Goal: Transaction & Acquisition: Obtain resource

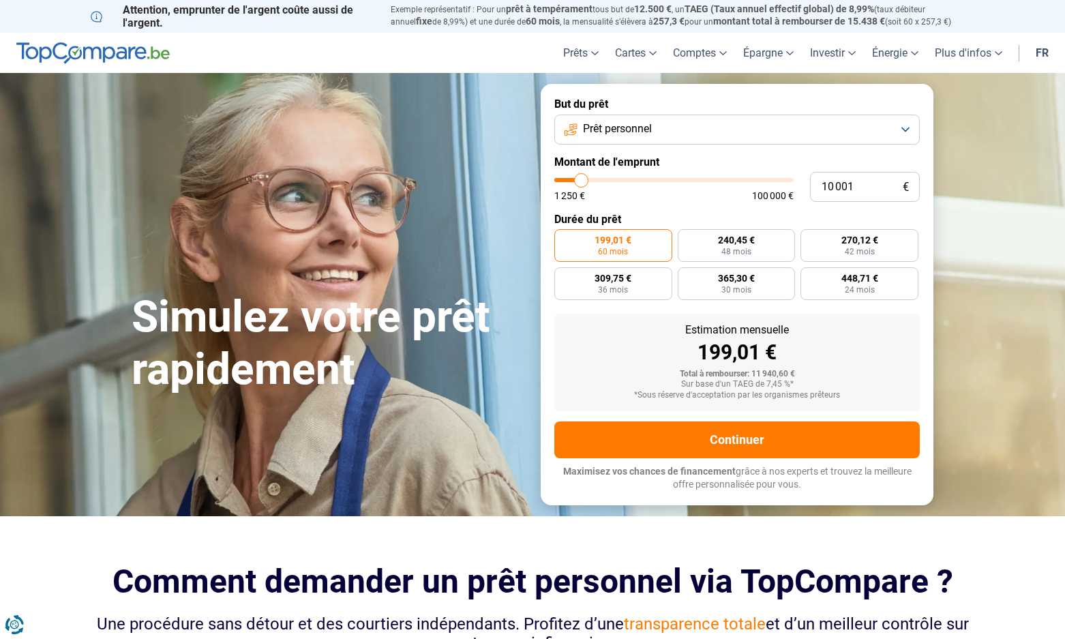
click at [599, 134] on span "Prêt personnel" at bounding box center [617, 128] width 69 height 15
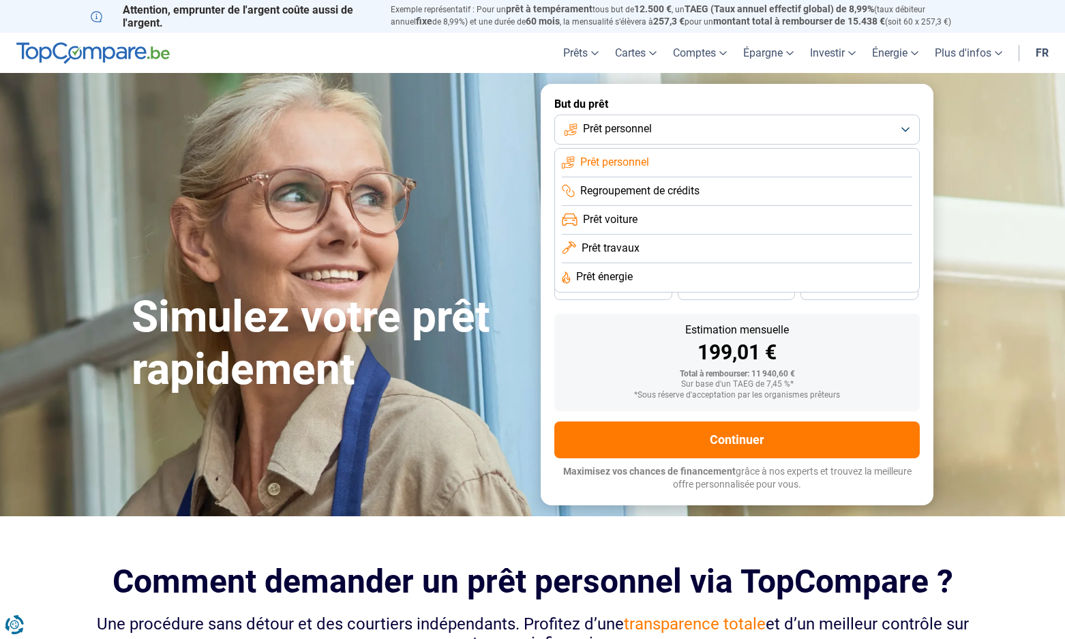
click at [609, 250] on span "Prêt travaux" at bounding box center [611, 248] width 58 height 15
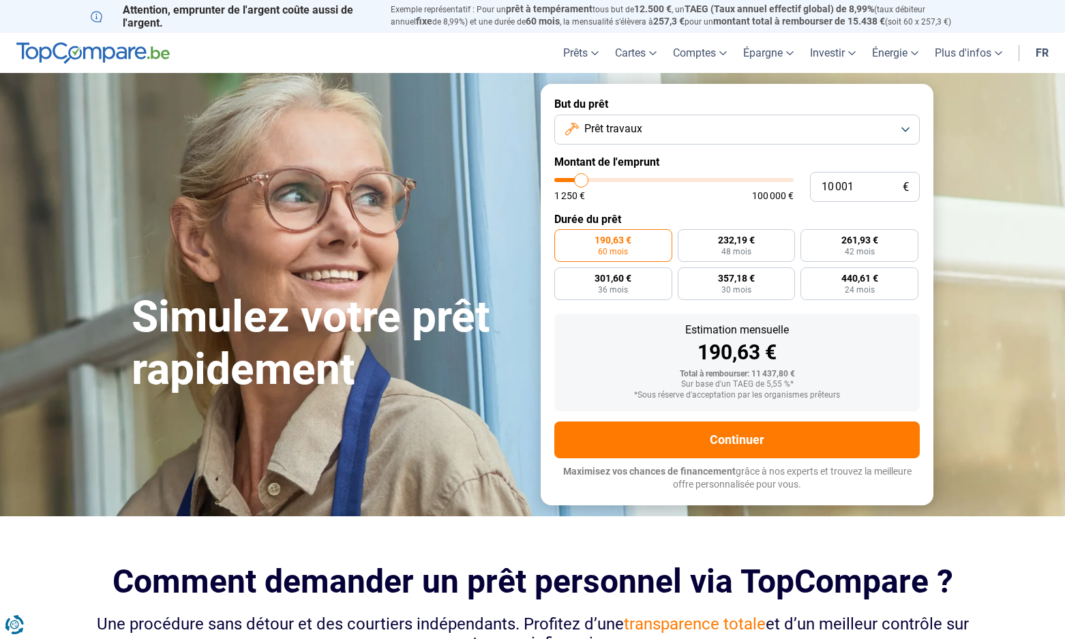
type input "11 000"
type input "11000"
type input "11 500"
type input "11500"
type input "12 000"
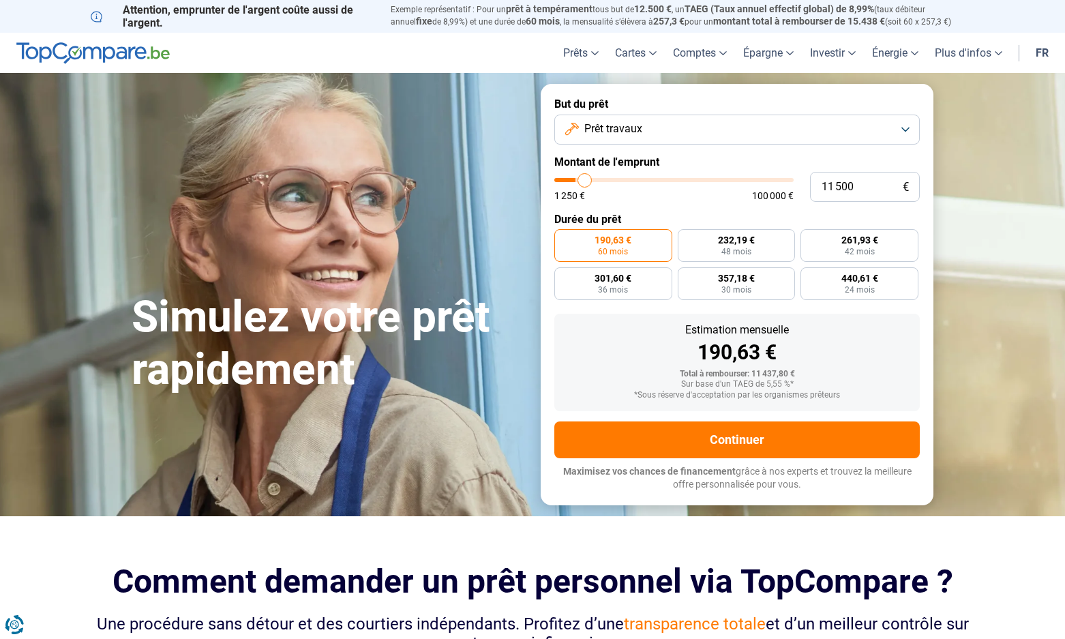
type input "12000"
type input "12 750"
type input "12750"
type input "13 750"
type input "13750"
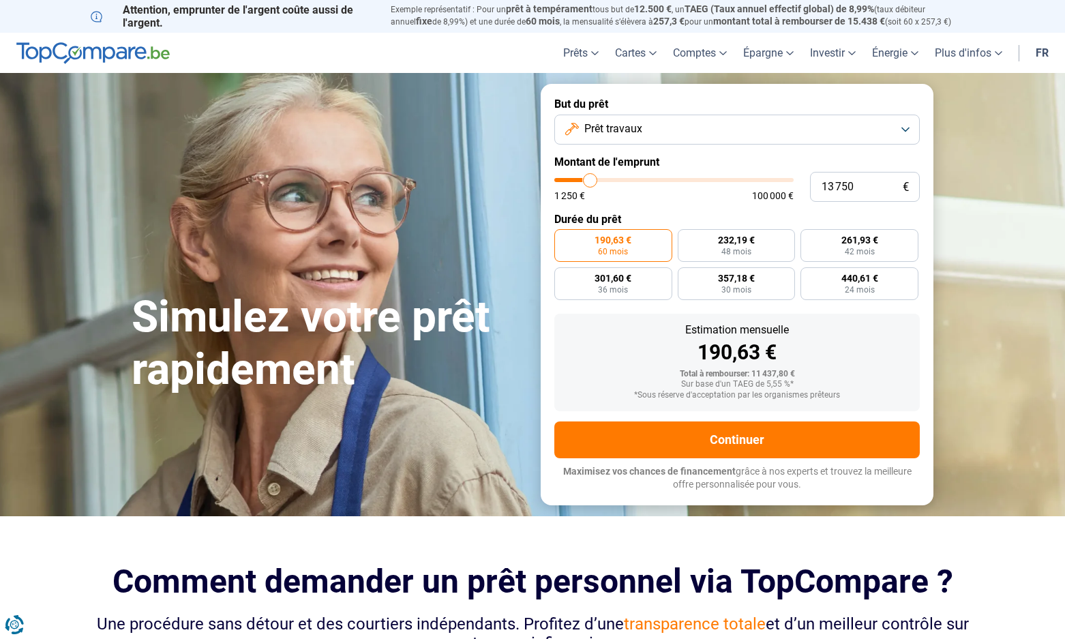
type input "14 750"
type input "14750"
type input "15 750"
type input "15750"
type input "16 500"
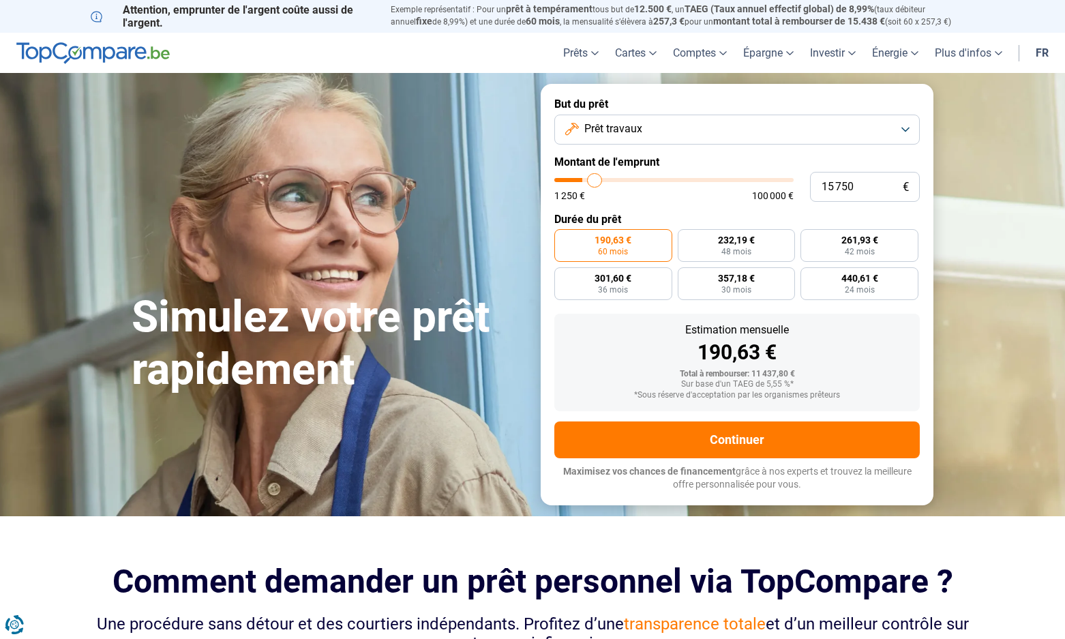
type input "16500"
type input "17 250"
type input "17250"
type input "18 000"
type input "18000"
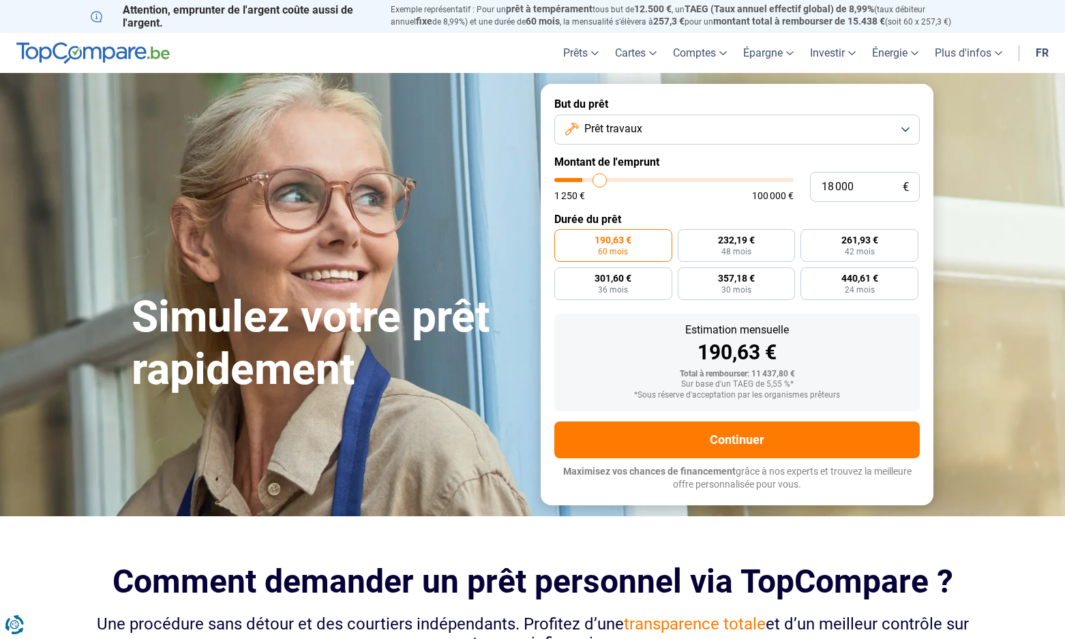
type input "19 000"
type input "19000"
type input "19 750"
type input "19750"
type input "20 500"
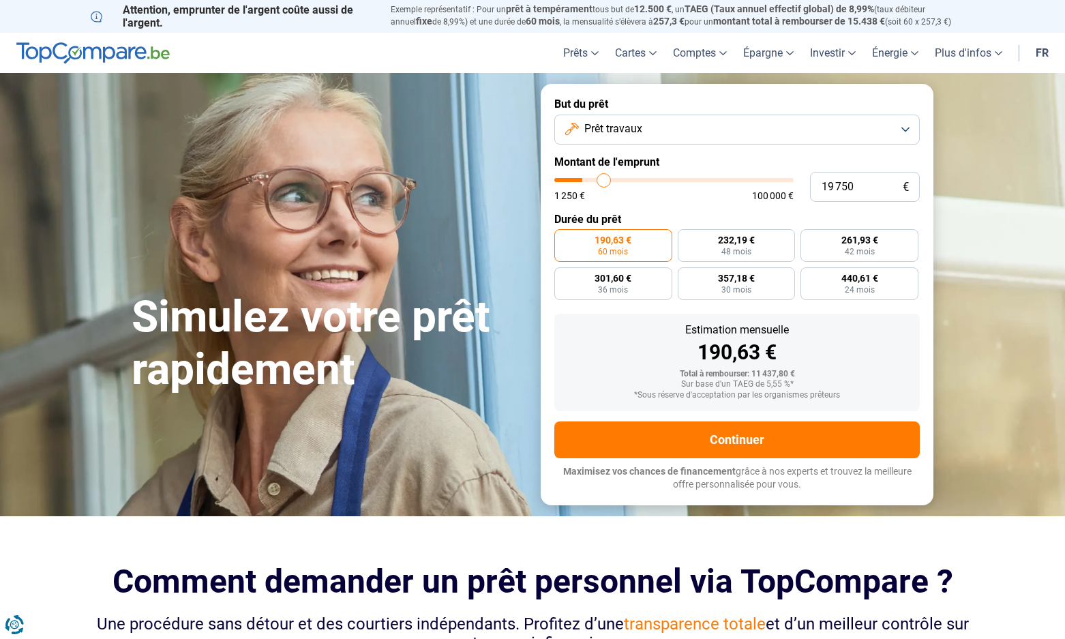
type input "20500"
type input "21 250"
type input "21250"
type input "21 750"
type input "21750"
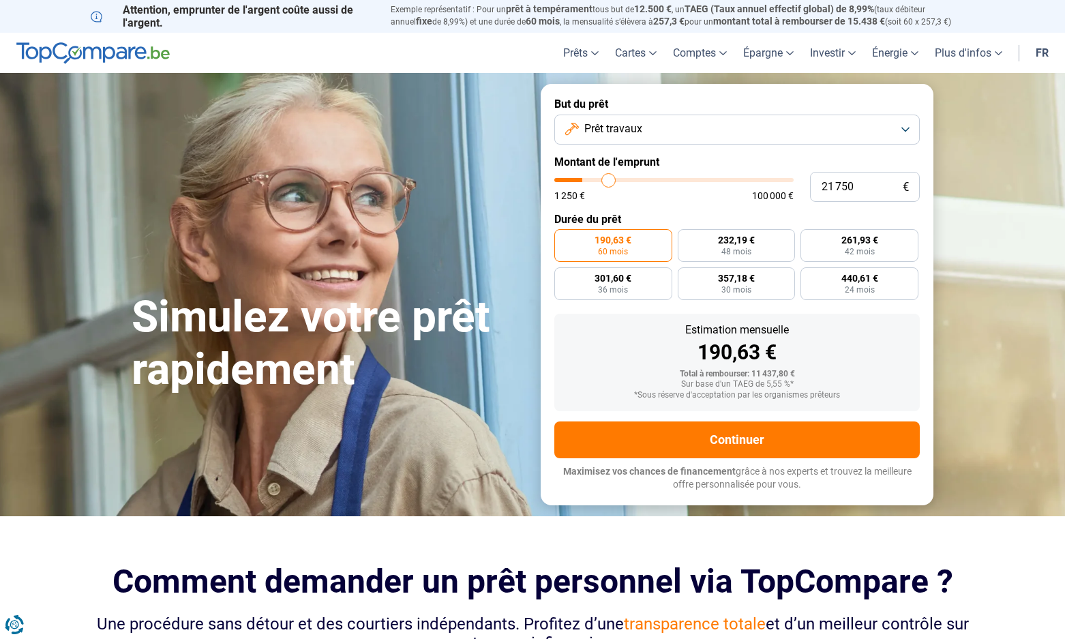
type input "22 500"
type input "22500"
type input "23 000"
type input "23000"
type input "23 500"
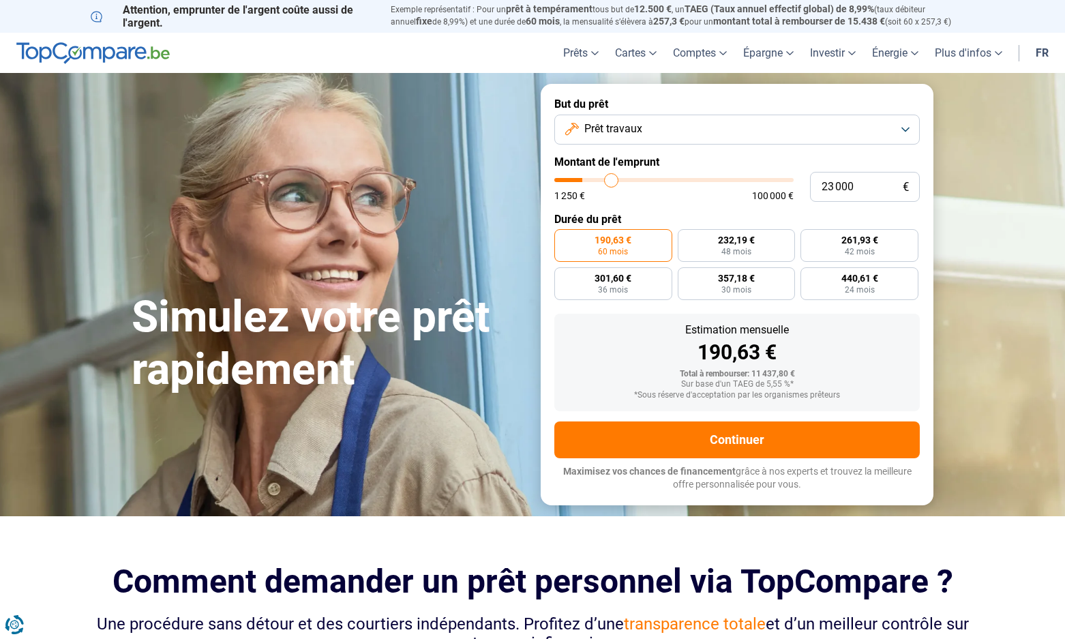
type input "23500"
type input "24 000"
type input "24000"
type input "24 250"
type input "24250"
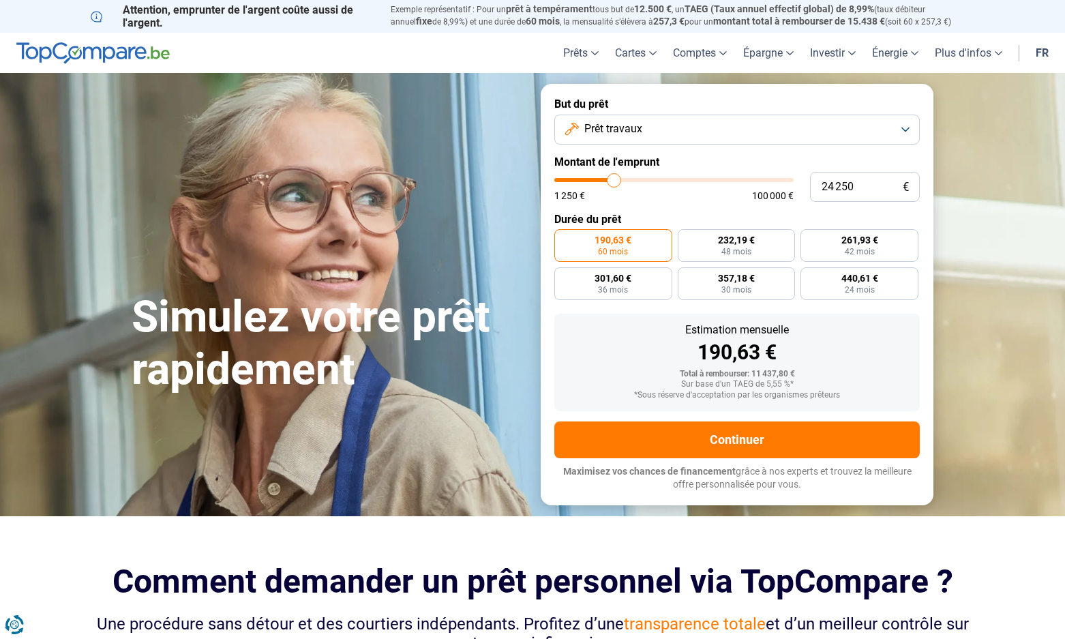
type input "24 500"
type input "24500"
type input "24 750"
type input "24750"
type input "25 000"
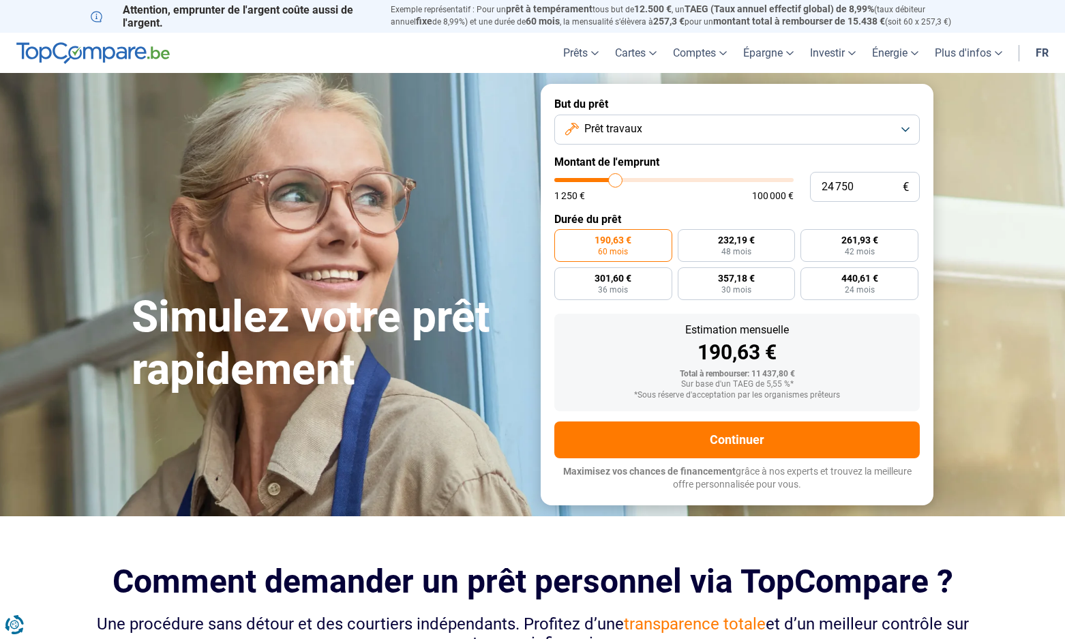
type input "25000"
type input "25 250"
type input "25250"
type input "25 500"
type input "25500"
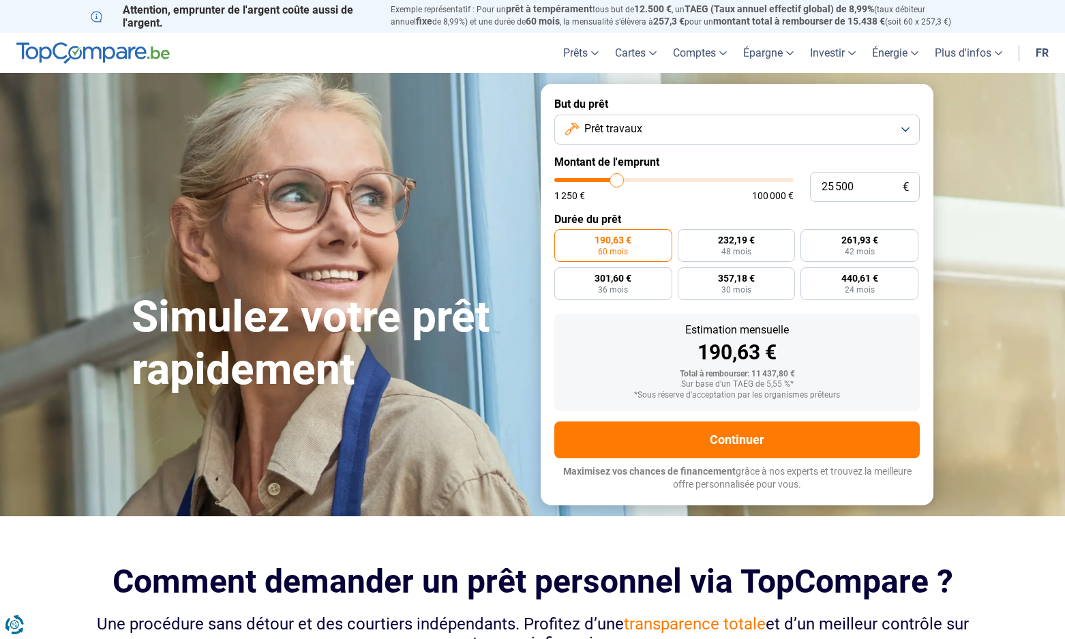
type input "25 250"
type input "25250"
type input "24 750"
type input "24750"
type input "24 000"
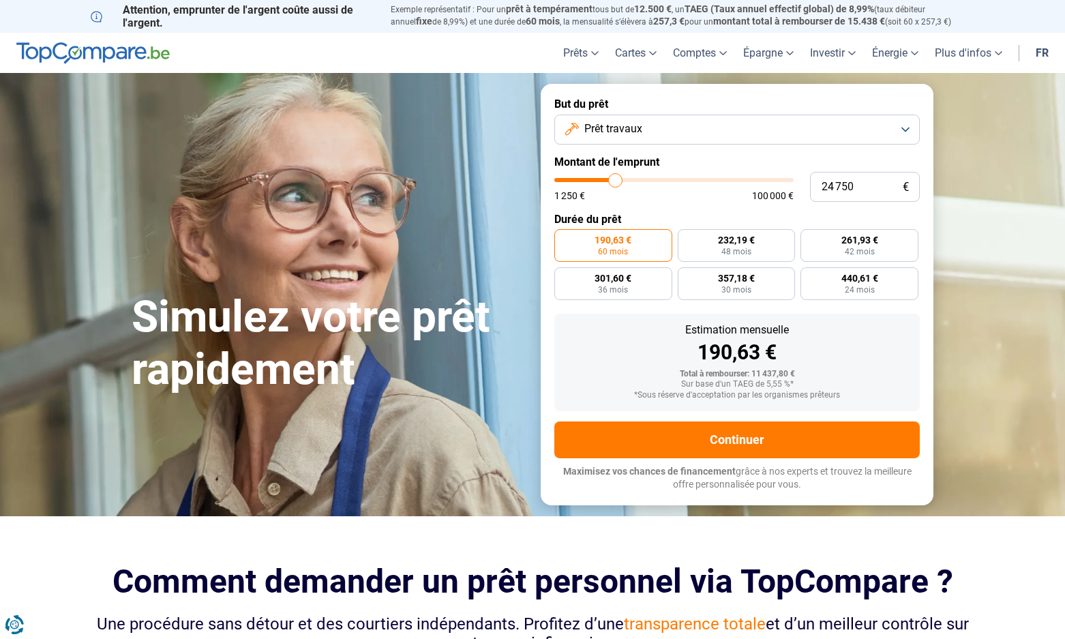
type input "24000"
type input "23 500"
type input "23500"
type input "22 750"
type input "22750"
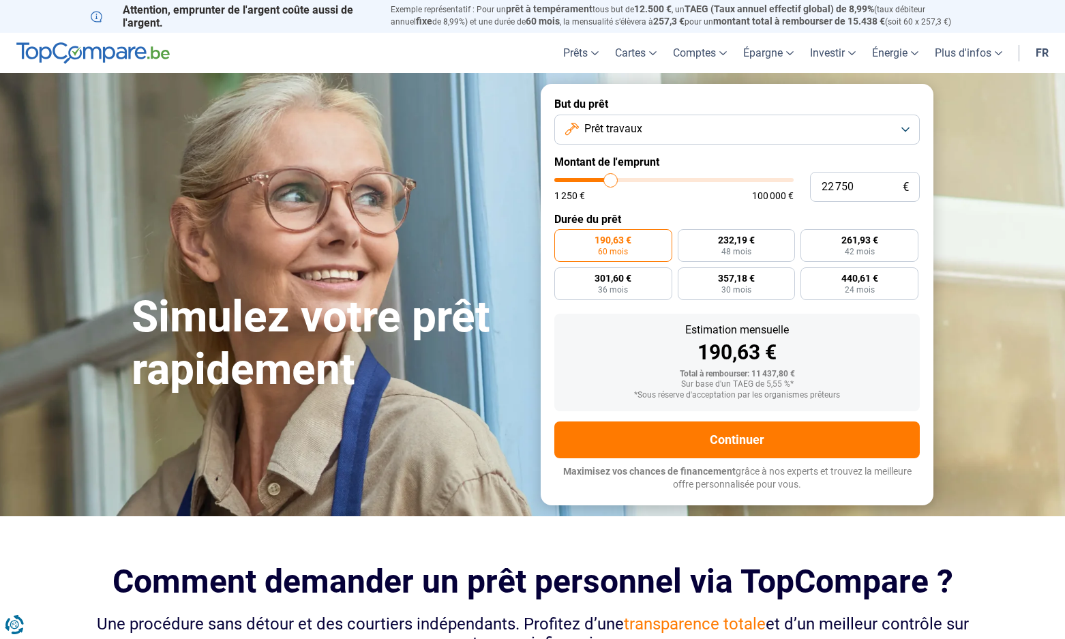
type input "22 250"
type input "22250"
type input "21 750"
type input "21750"
type input "21 500"
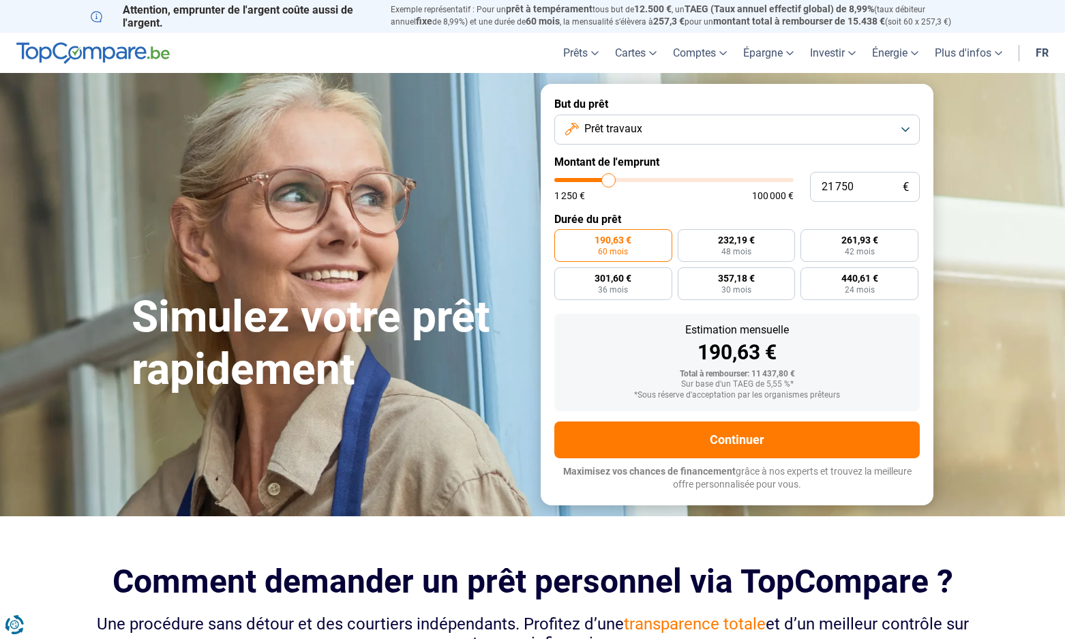
type input "21500"
type input "21 250"
type input "21250"
type input "21 000"
type input "21000"
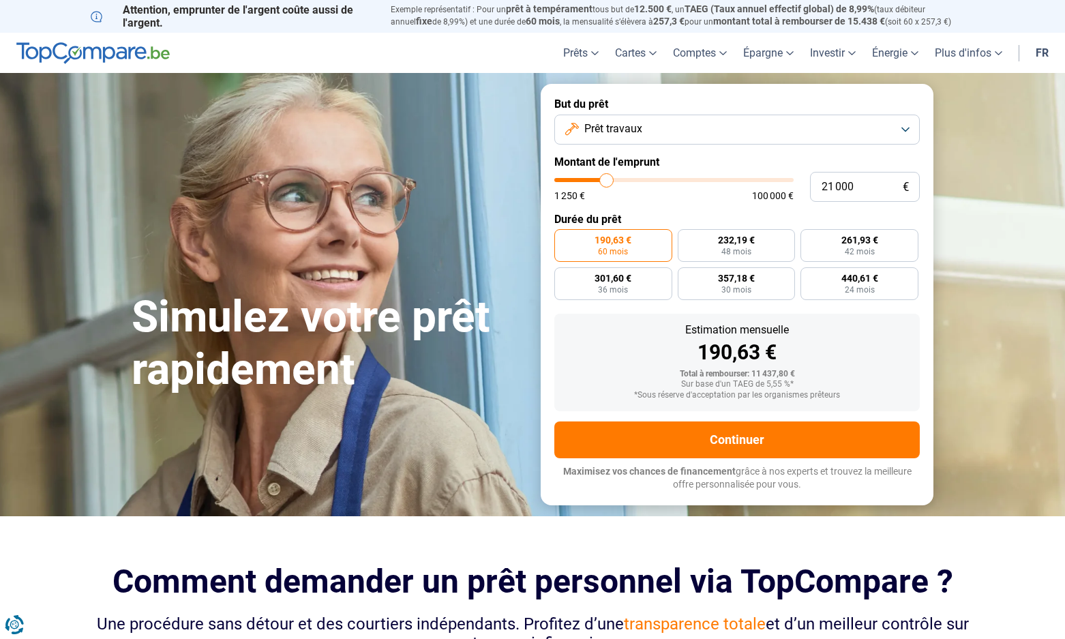
type input "20 750"
type input "20750"
type input "20 500"
type input "20500"
type input "20 250"
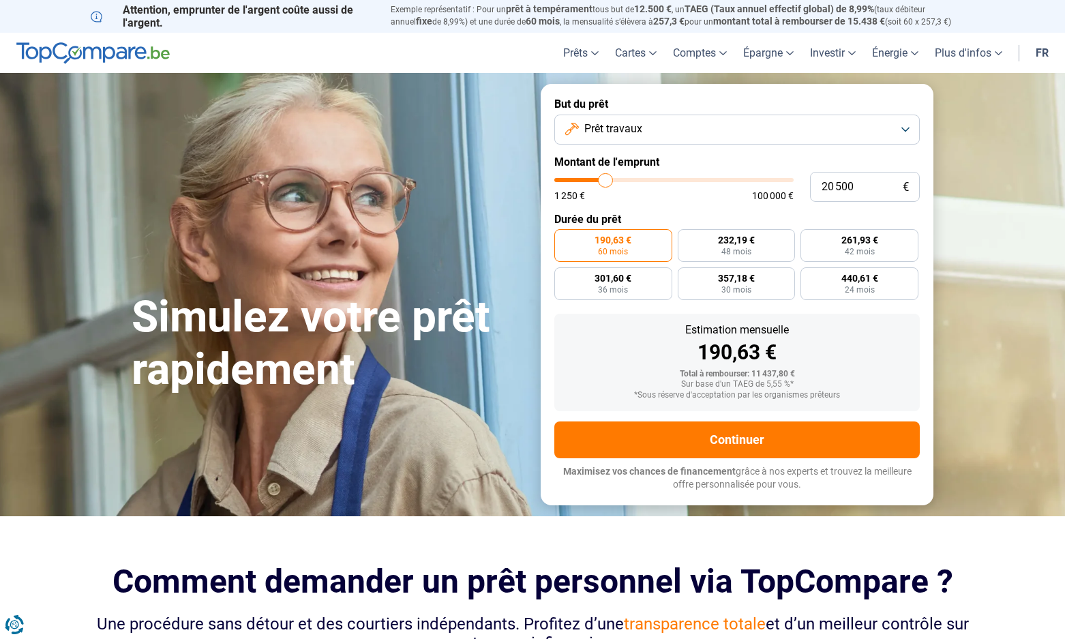
type input "20250"
type input "20 000"
type input "20000"
type input "19 750"
type input "19750"
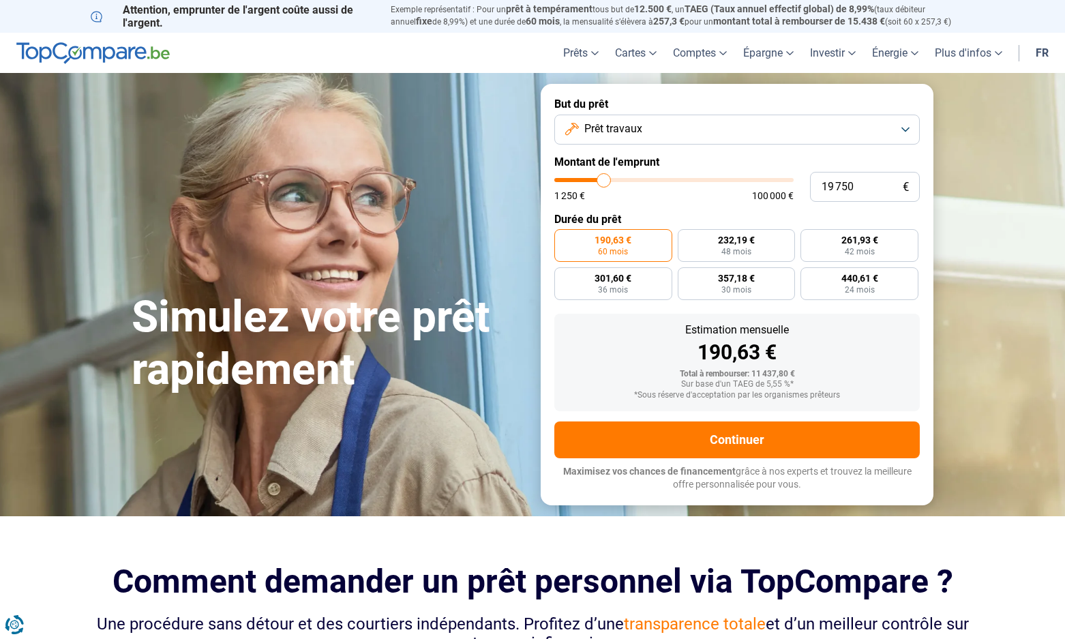
type input "19 500"
type input "19500"
type input "19 250"
type input "19250"
type input "19 000"
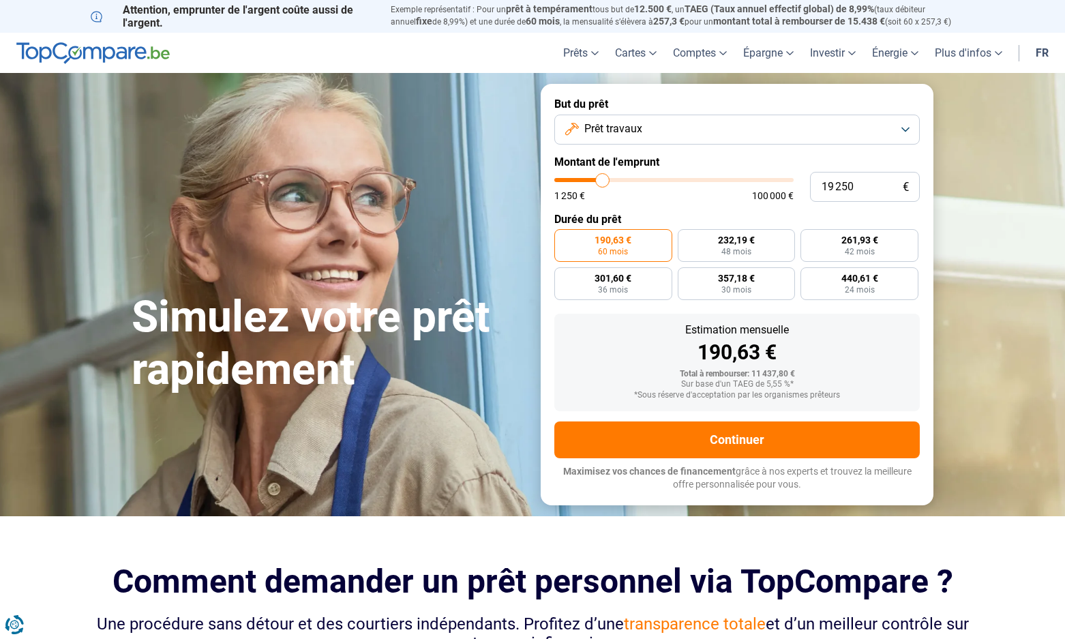
type input "19000"
type input "18 750"
type input "18750"
type input "18 500"
type input "18500"
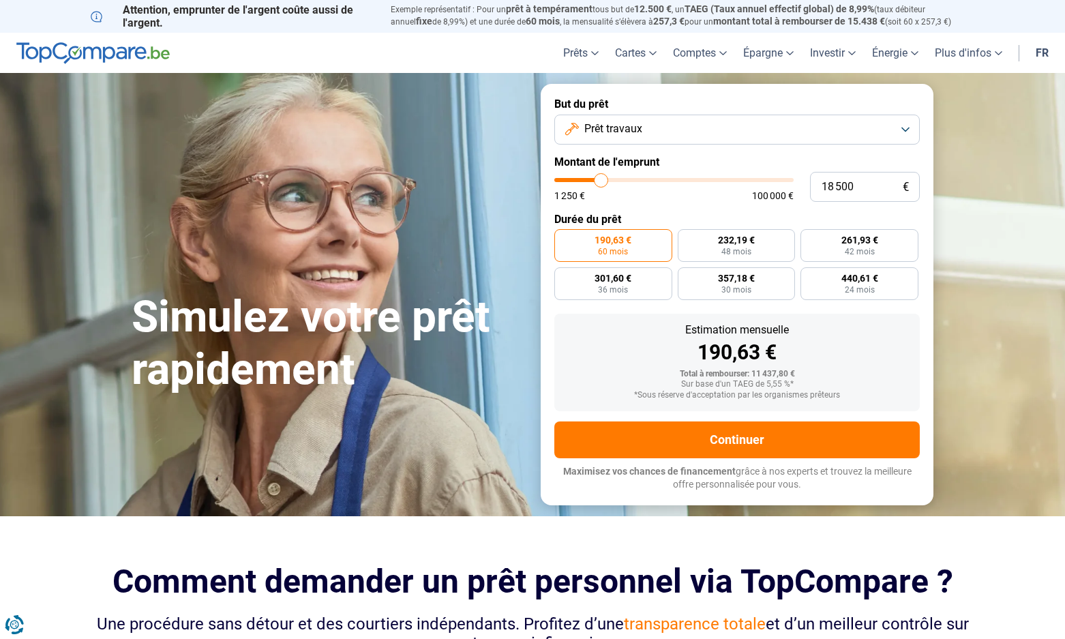
type input "18 250"
type input "18250"
type input "18 000"
type input "18000"
type input "17 750"
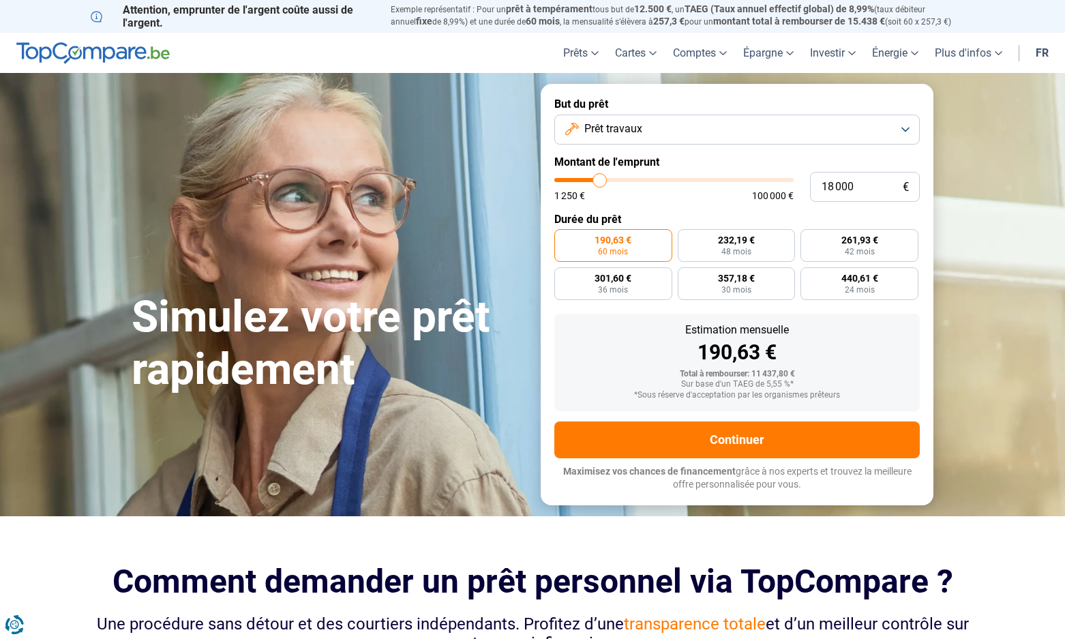
type input "17750"
type input "17 500"
type input "17500"
type input "17 250"
type input "17250"
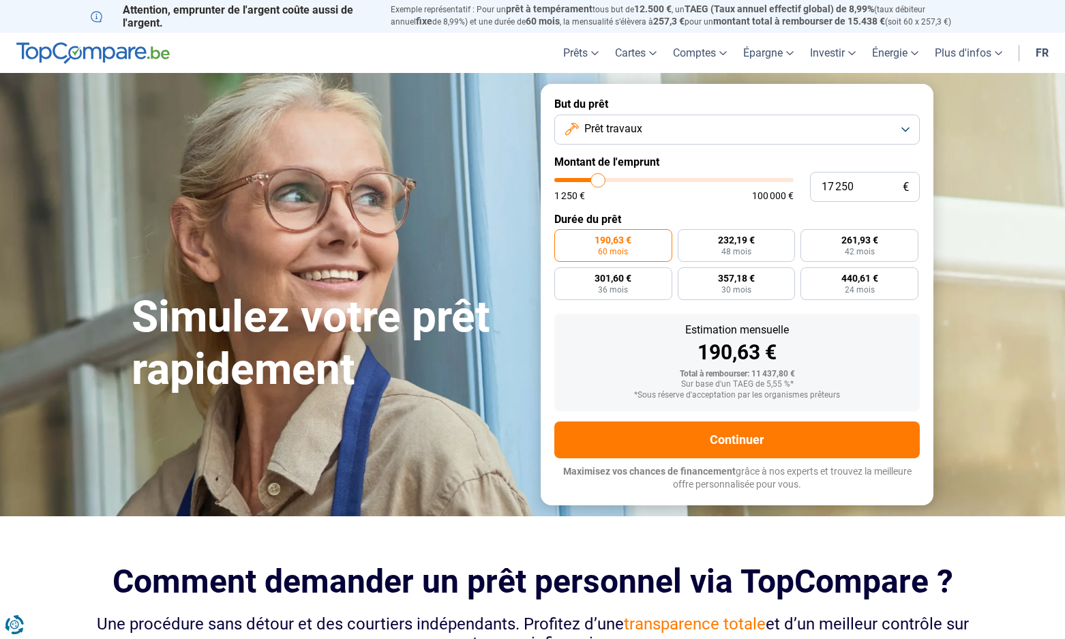
type input "17 000"
type input "17000"
type input "16 750"
type input "16750"
type input "16 500"
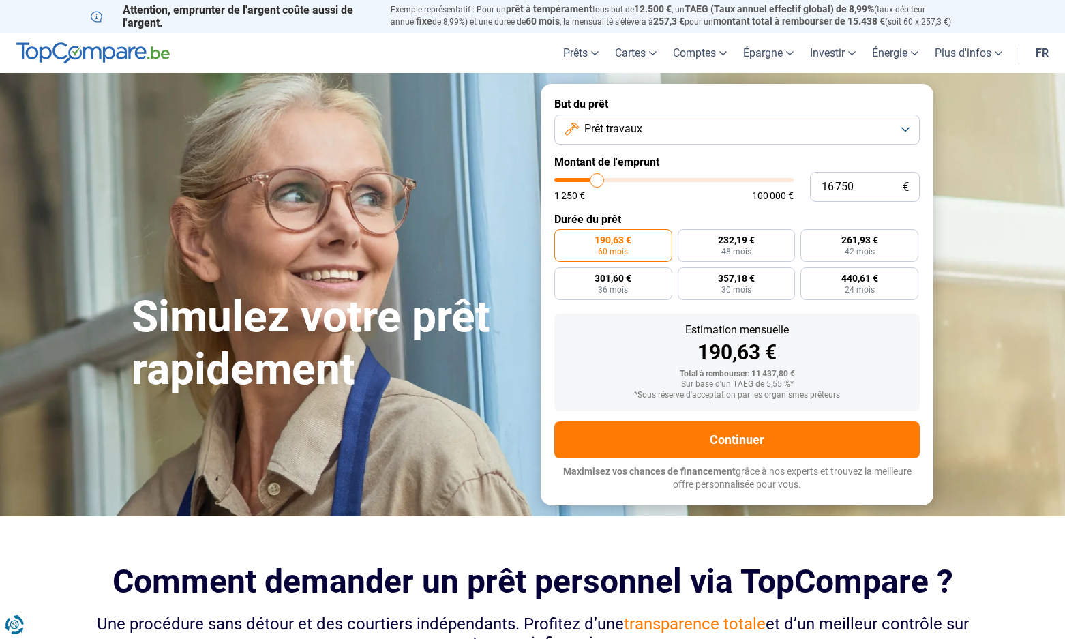
type input "16500"
type input "16 250"
type input "16250"
type input "16 000"
type input "16000"
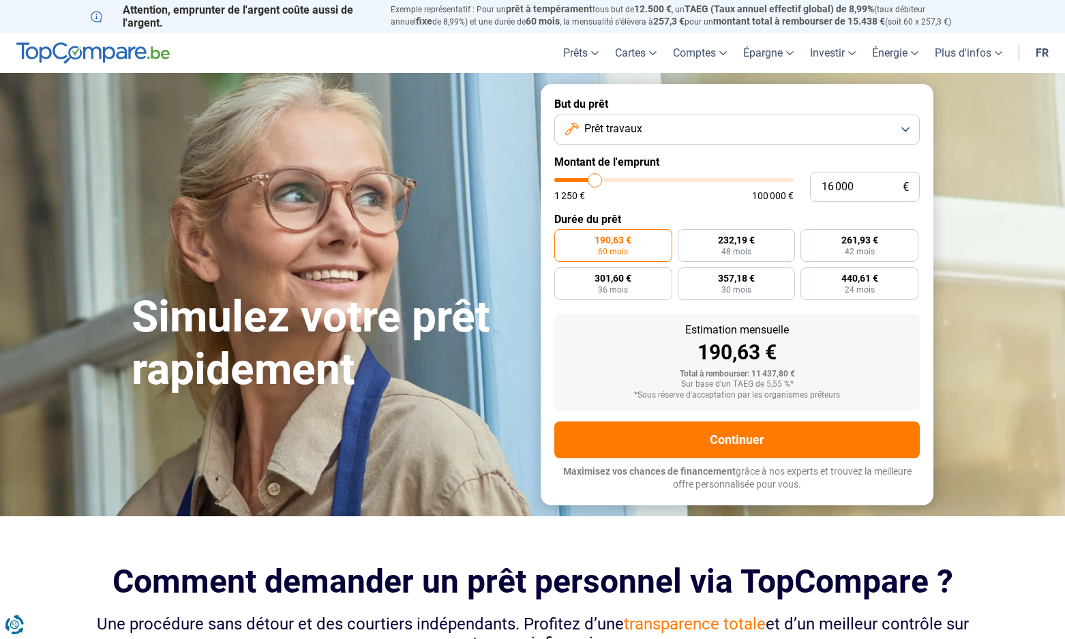
type input "15 750"
type input "15750"
type input "15 500"
type input "15500"
type input "15 250"
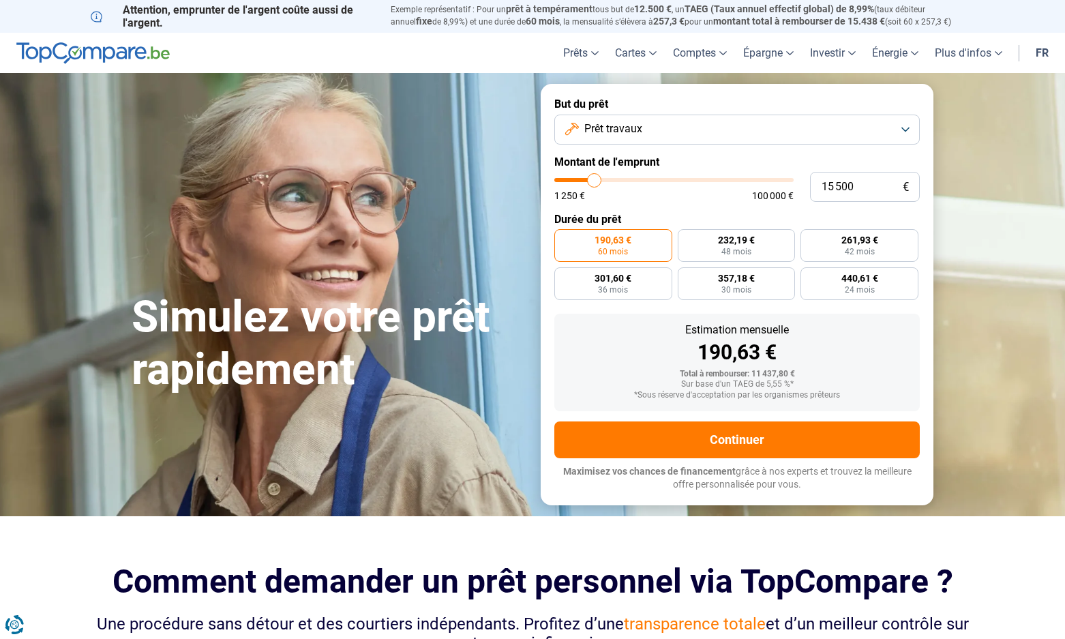
type input "15250"
type input "15 000"
drag, startPoint x: 584, startPoint y: 179, endPoint x: 593, endPoint y: 180, distance: 9.0
type input "15000"
click at [593, 180] on input "range" at bounding box center [673, 180] width 239 height 4
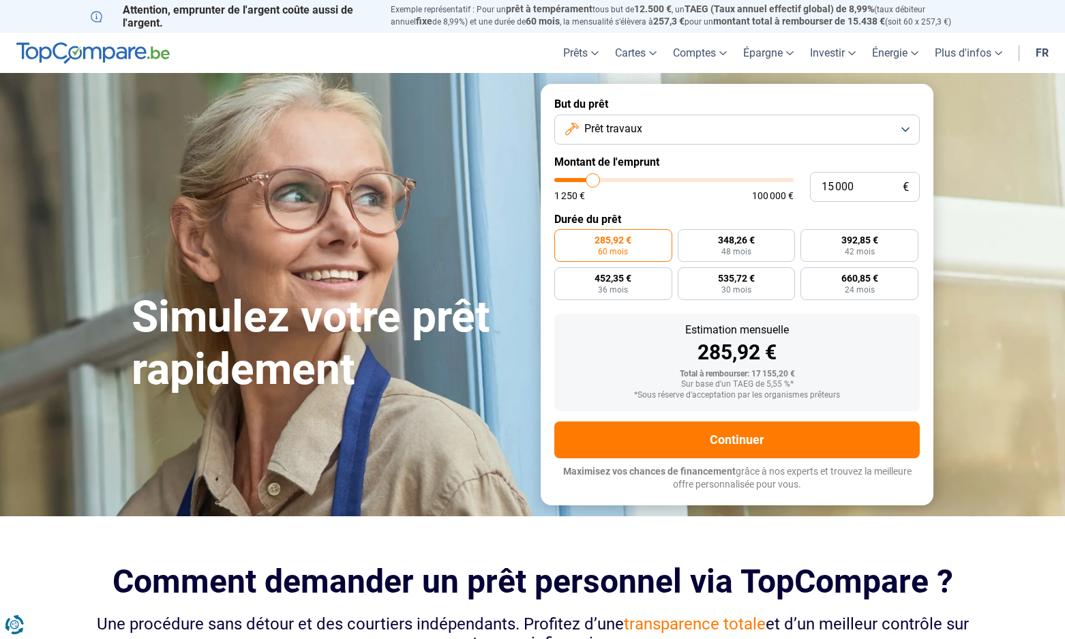
type input "14 750"
type input "14750"
type input "14 500"
type input "14500"
type input "14 250"
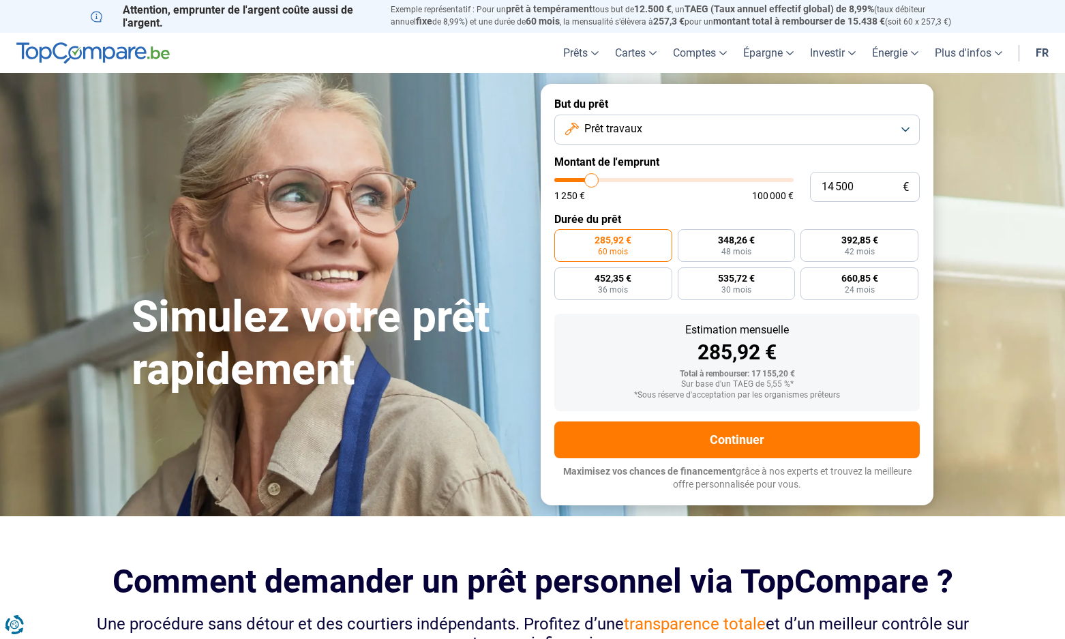
type input "14250"
type input "14 000"
type input "14000"
click at [591, 180] on input "range" at bounding box center [673, 180] width 239 height 4
type input "13 750"
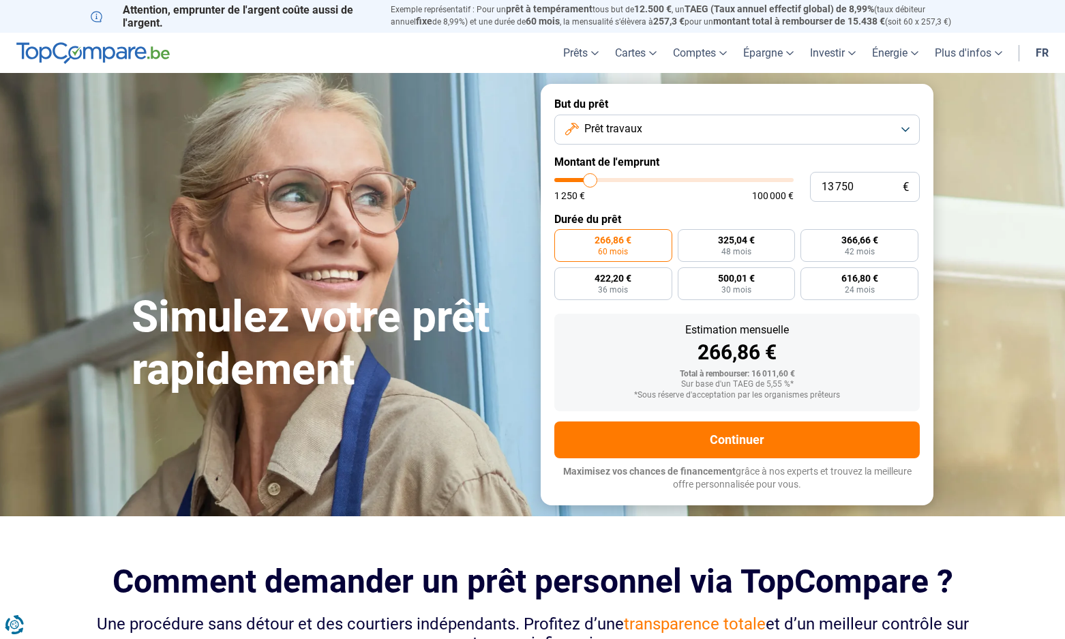
type input "13750"
click at [591, 180] on input "range" at bounding box center [673, 180] width 239 height 4
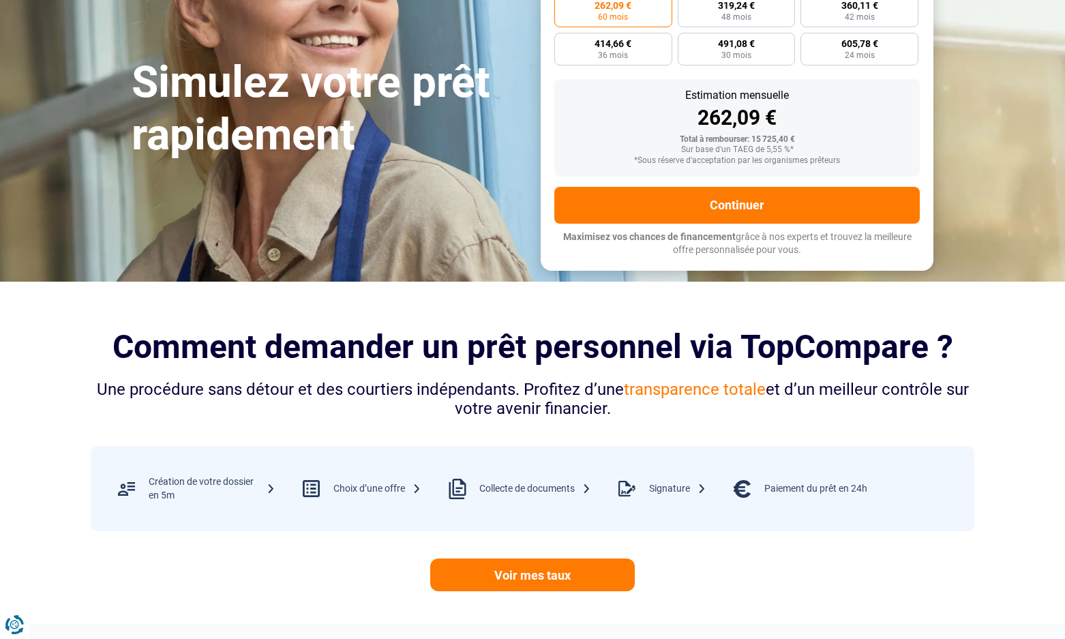
scroll to position [194, 0]
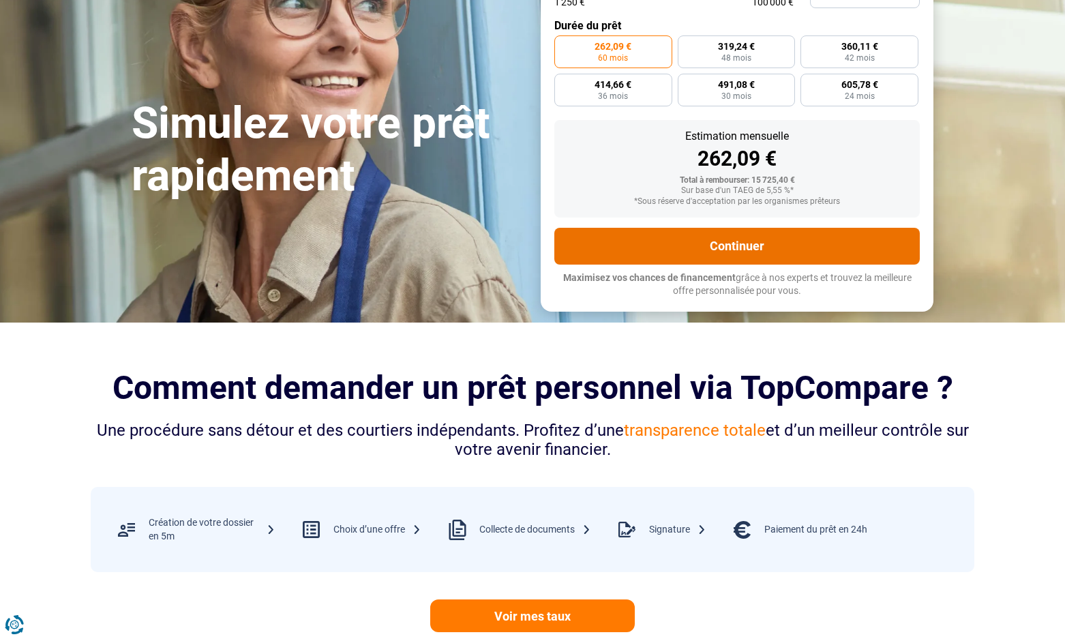
click at [683, 258] on button "Continuer" at bounding box center [736, 246] width 365 height 37
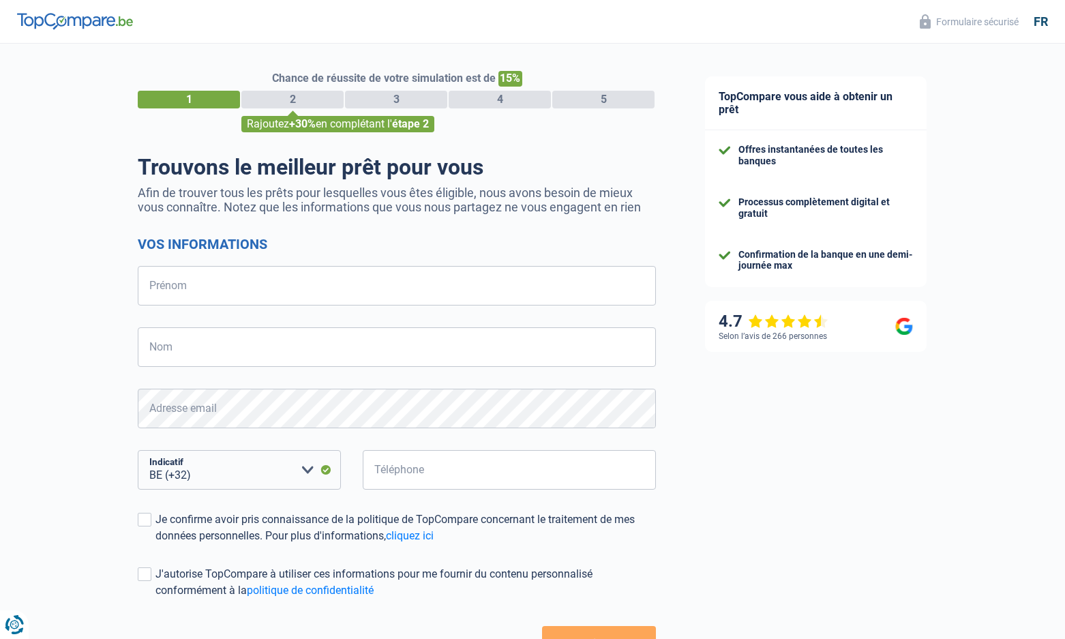
select select "32"
